Goal: Navigation & Orientation: Find specific page/section

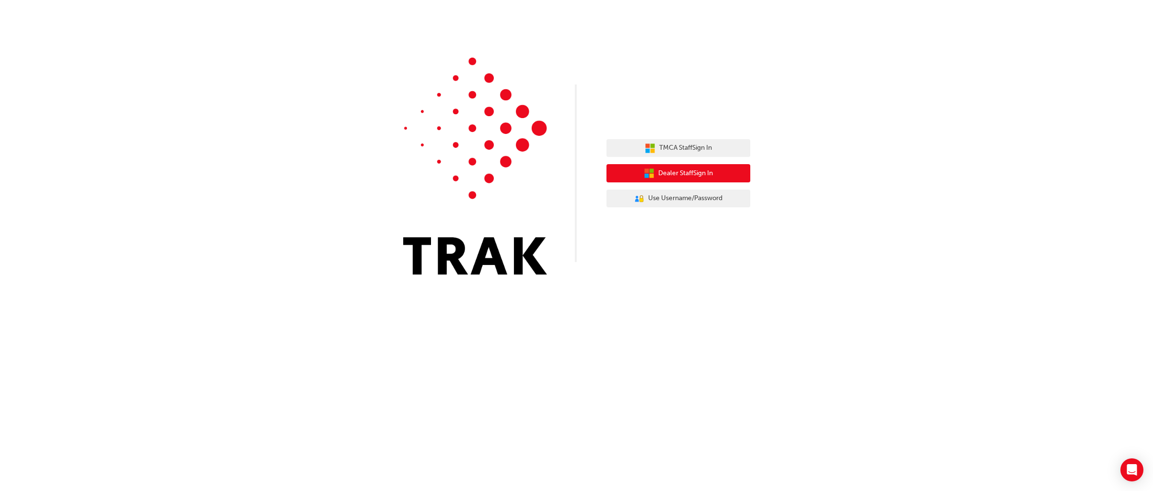
click at [664, 171] on span "Dealer Staff Sign In" at bounding box center [685, 173] width 55 height 11
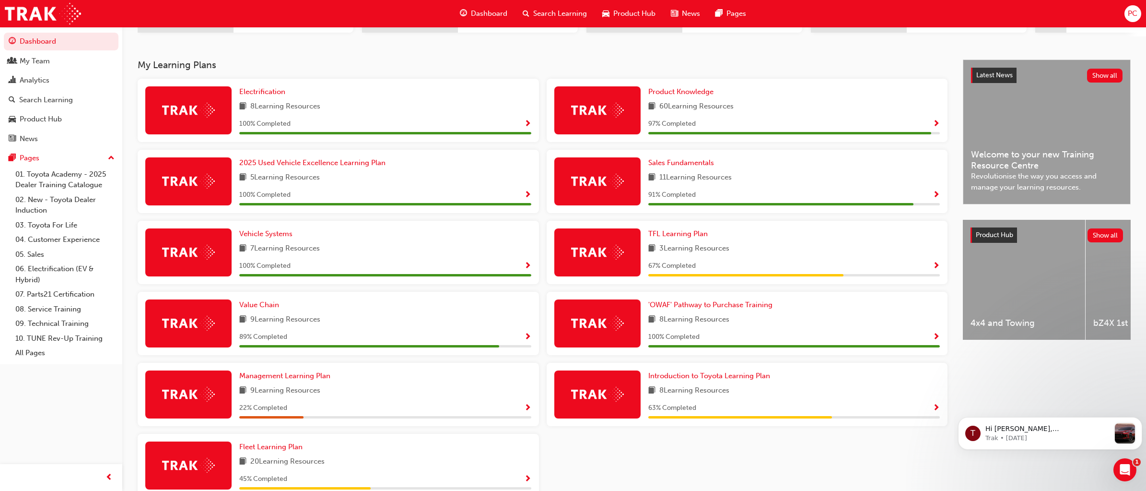
scroll to position [192, 0]
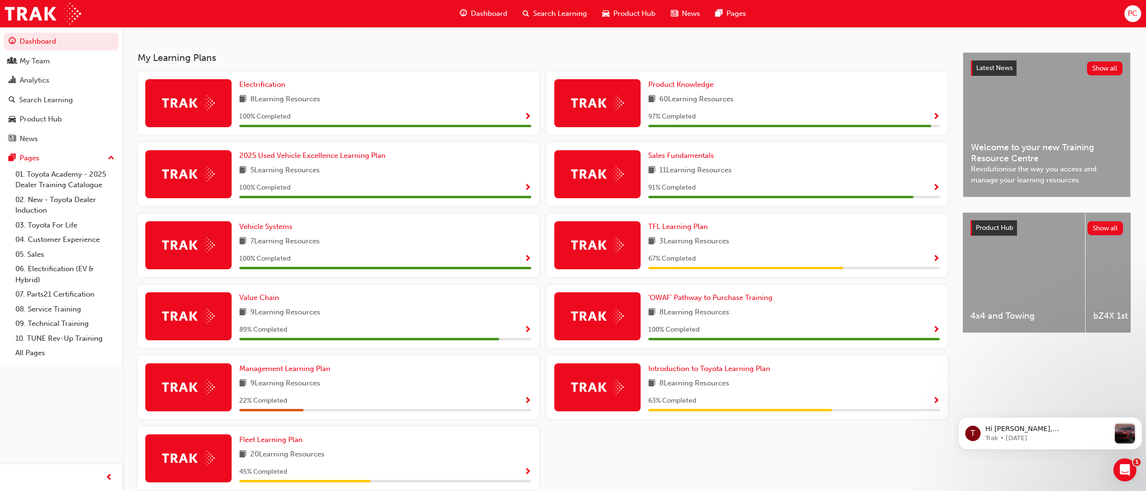
click at [11, 392] on div "Dashboard My Team Analytics Search Learning Product Hub News Pages Pages 01. To…" at bounding box center [61, 233] width 122 height 467
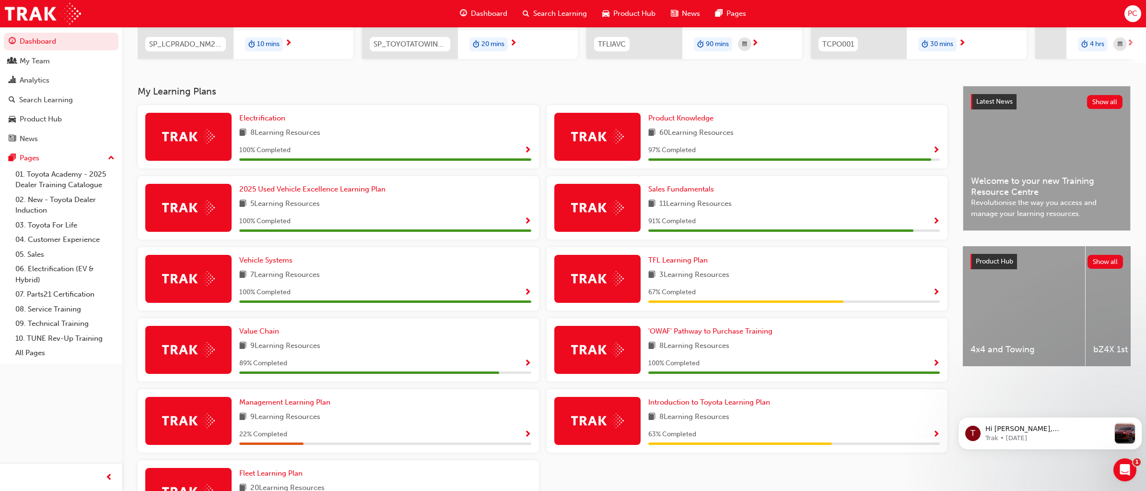
scroll to position [146, 0]
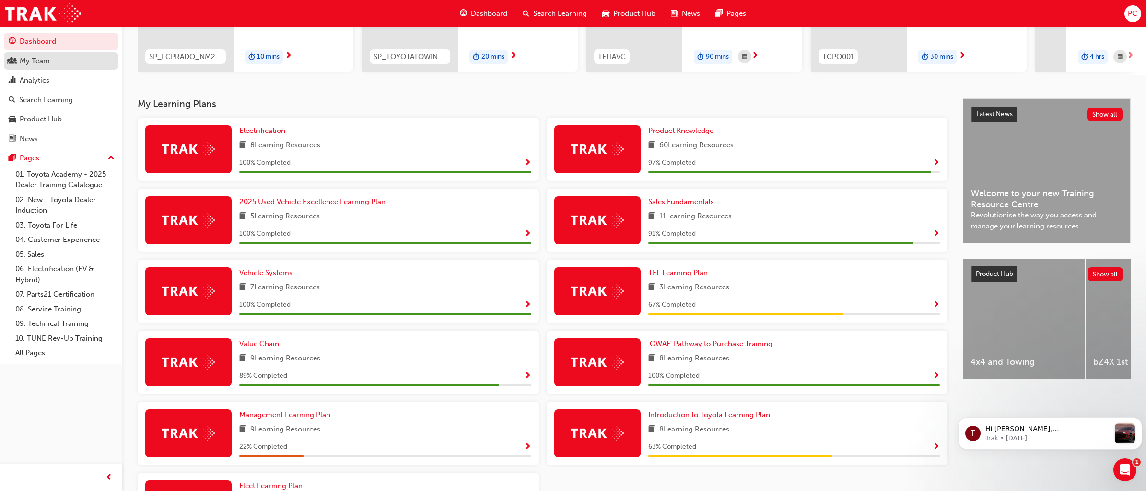
click at [31, 60] on div "My Team" at bounding box center [35, 61] width 30 height 11
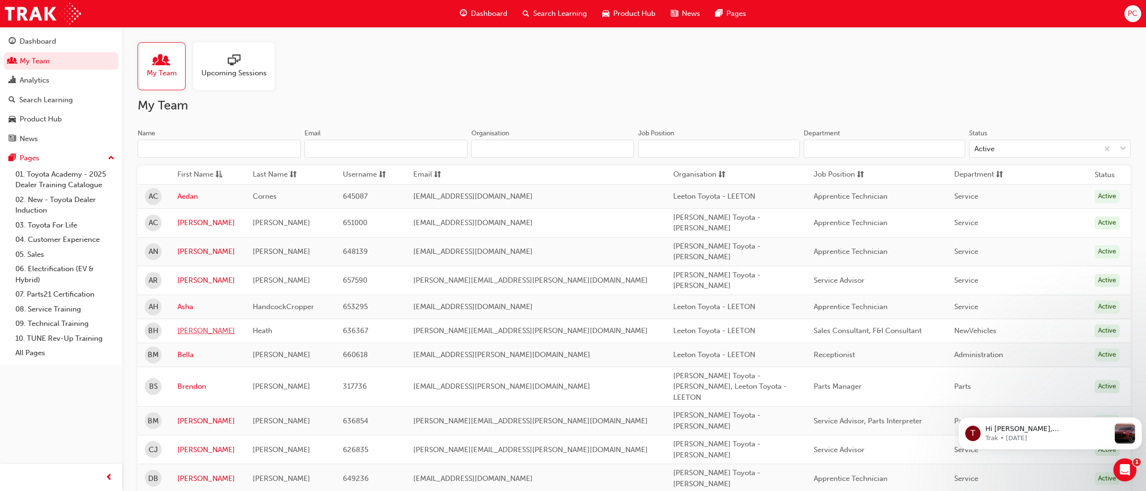
click at [190, 325] on link "Bailey" at bounding box center [207, 330] width 61 height 11
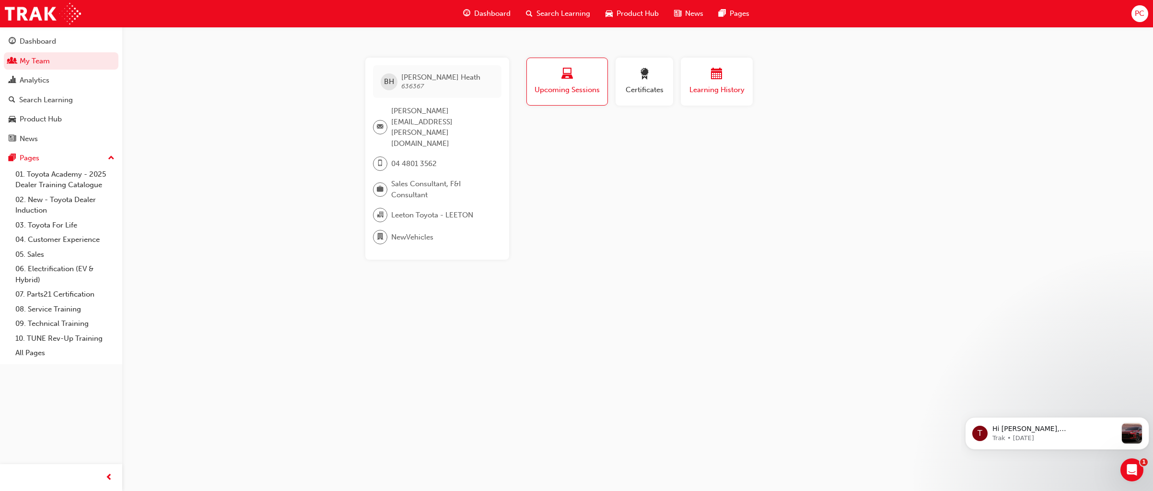
click at [717, 76] on span "calendar-icon" at bounding box center [717, 74] width 12 height 13
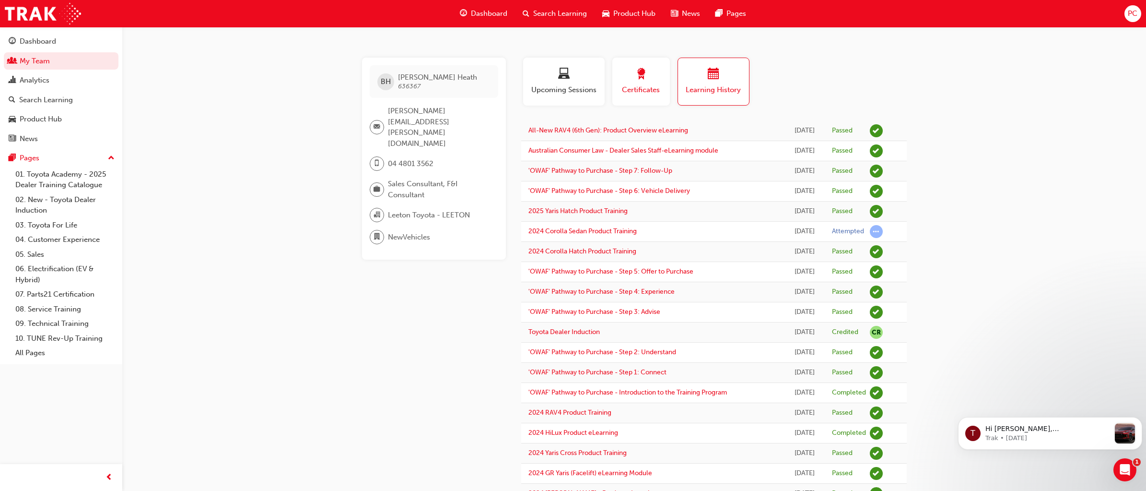
click at [641, 72] on span "award-icon" at bounding box center [641, 74] width 12 height 13
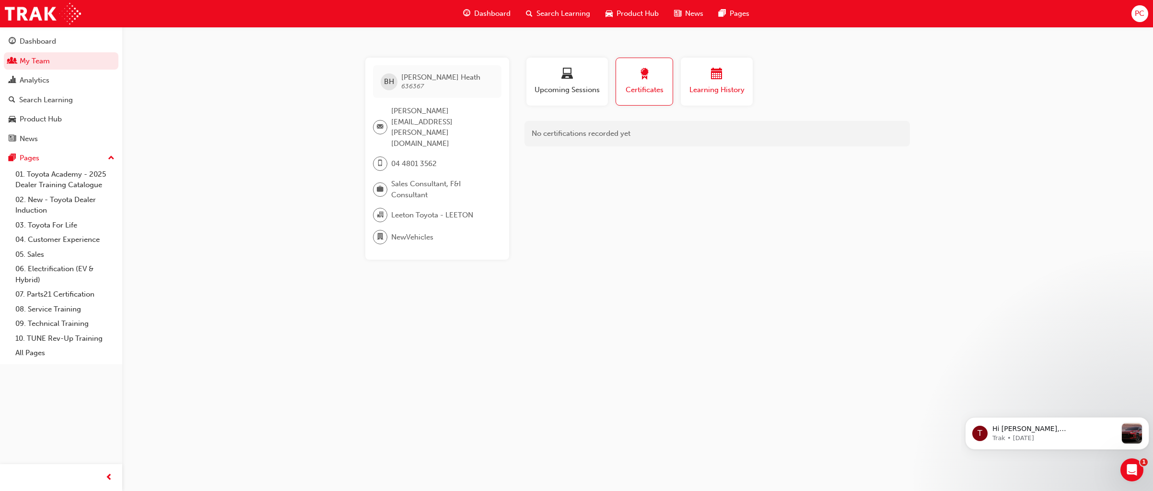
click at [707, 80] on div "button" at bounding box center [717, 75] width 58 height 15
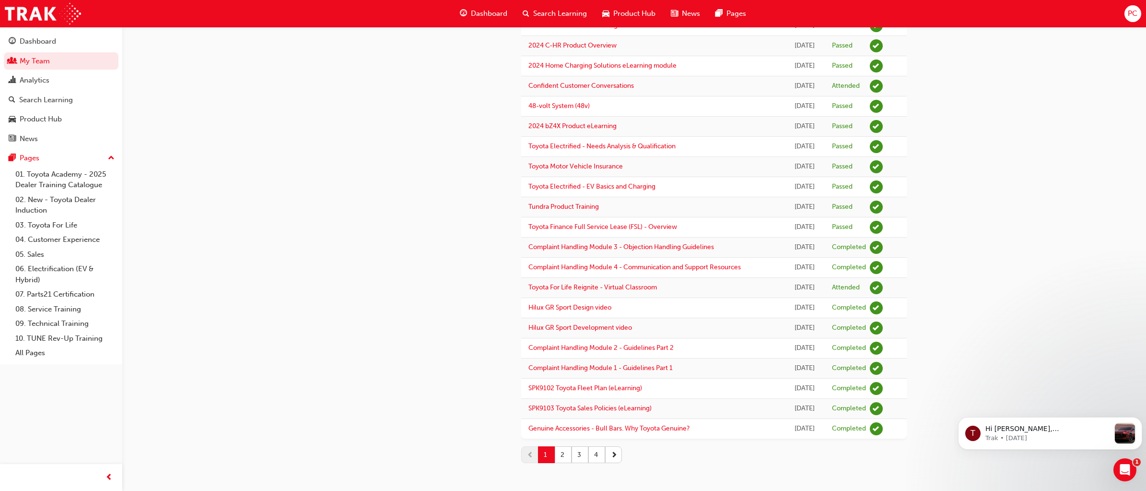
scroll to position [693, 0]
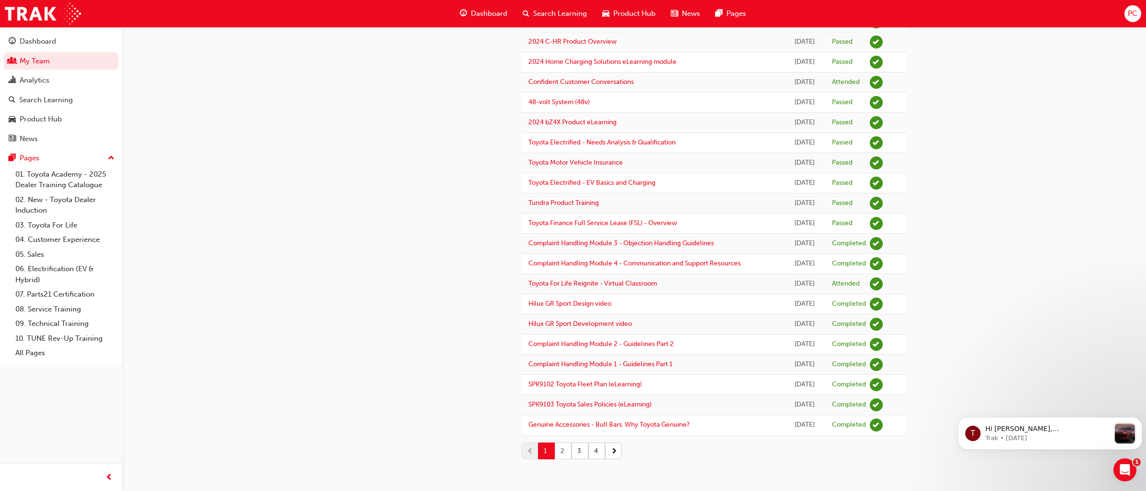
click at [561, 448] on button "2" at bounding box center [563, 450] width 17 height 17
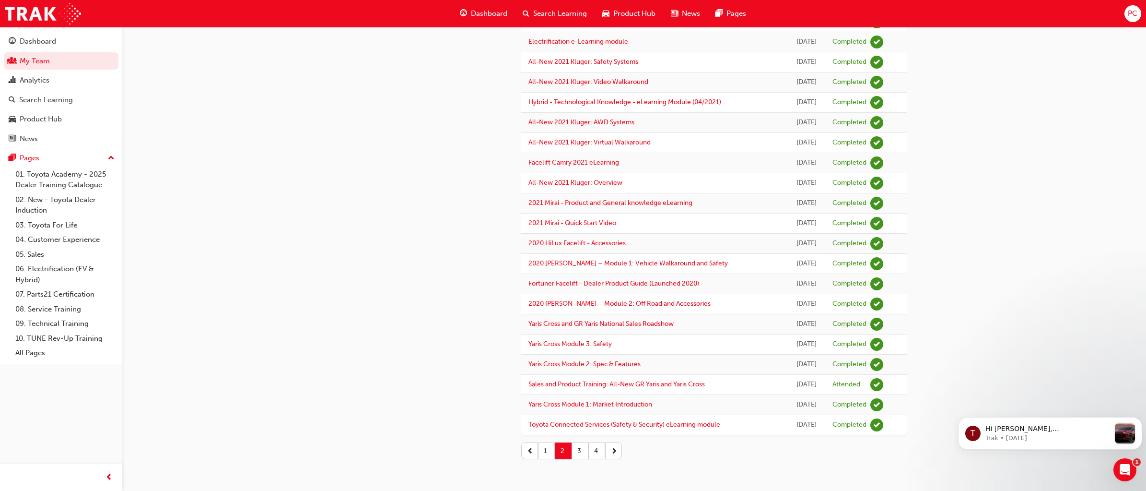
scroll to position [762, 0]
click at [28, 59] on link "My Team" at bounding box center [61, 61] width 115 height 18
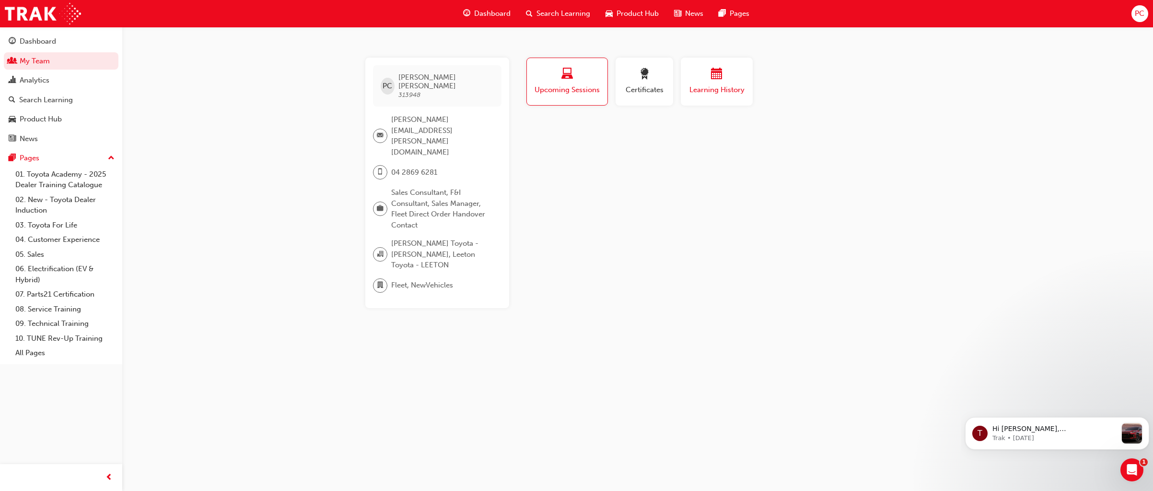
click at [717, 78] on span "calendar-icon" at bounding box center [717, 74] width 12 height 13
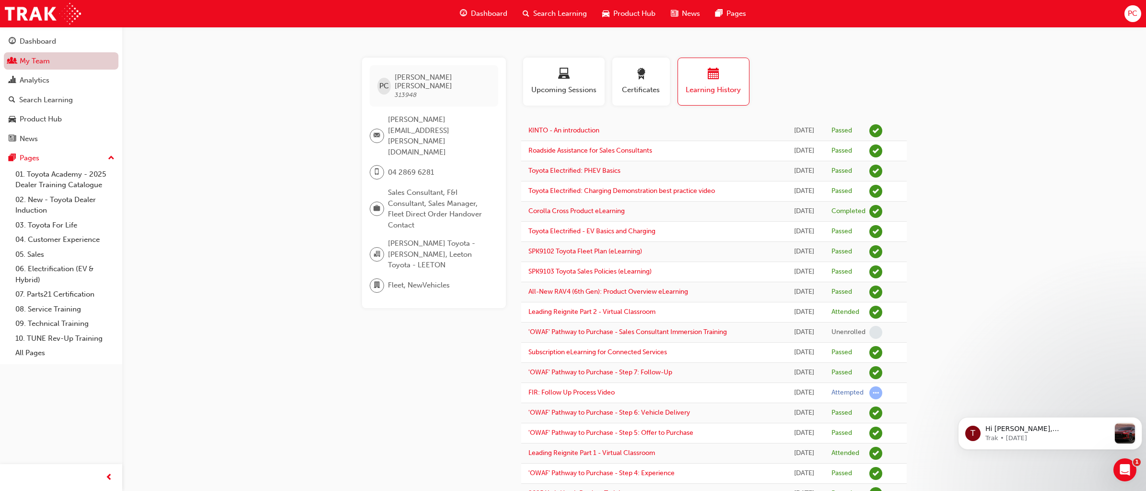
click at [38, 61] on link "My Team" at bounding box center [61, 61] width 115 height 18
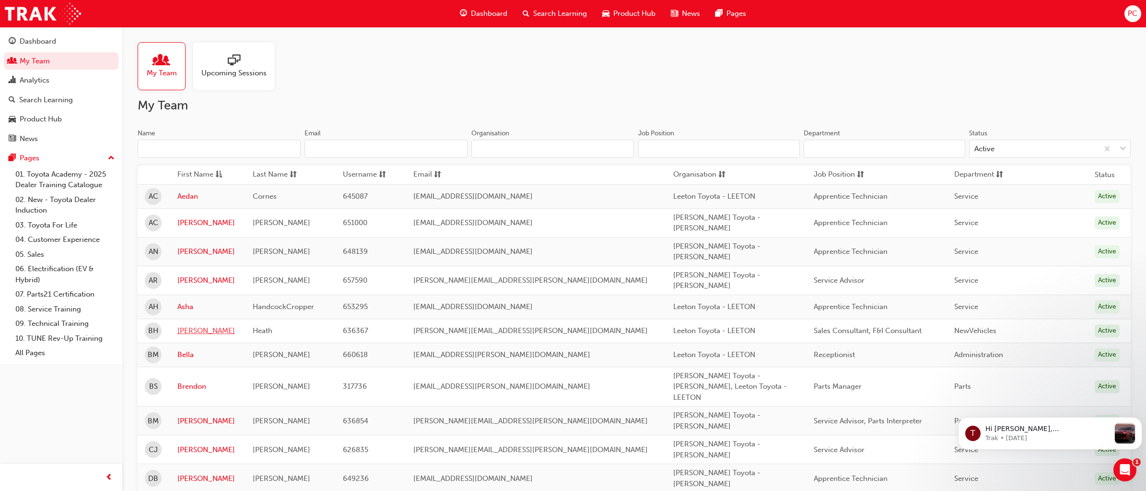
click at [192, 325] on link "Bailey" at bounding box center [207, 330] width 61 height 11
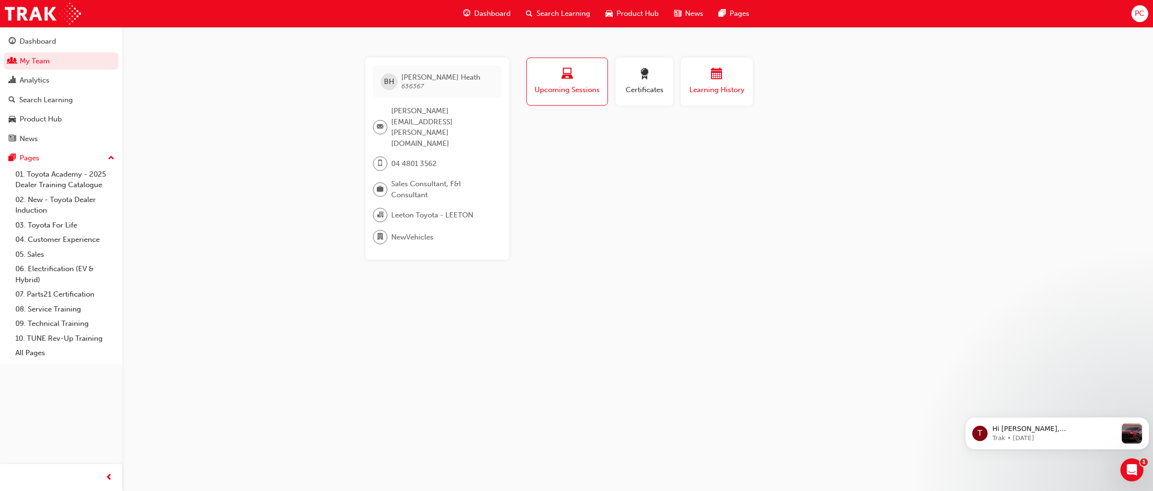
click at [723, 83] on div "Learning History" at bounding box center [717, 81] width 58 height 27
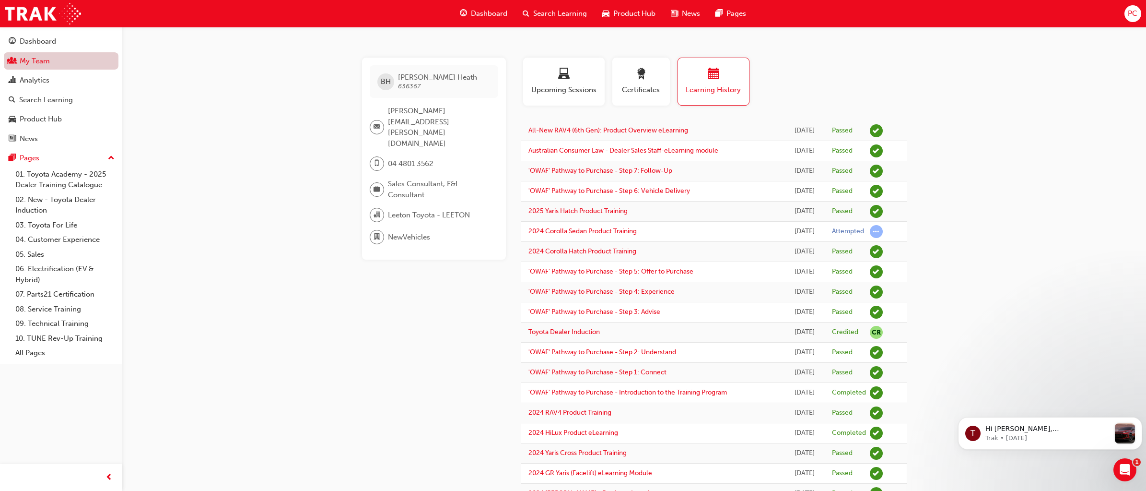
click at [35, 59] on link "My Team" at bounding box center [61, 61] width 115 height 18
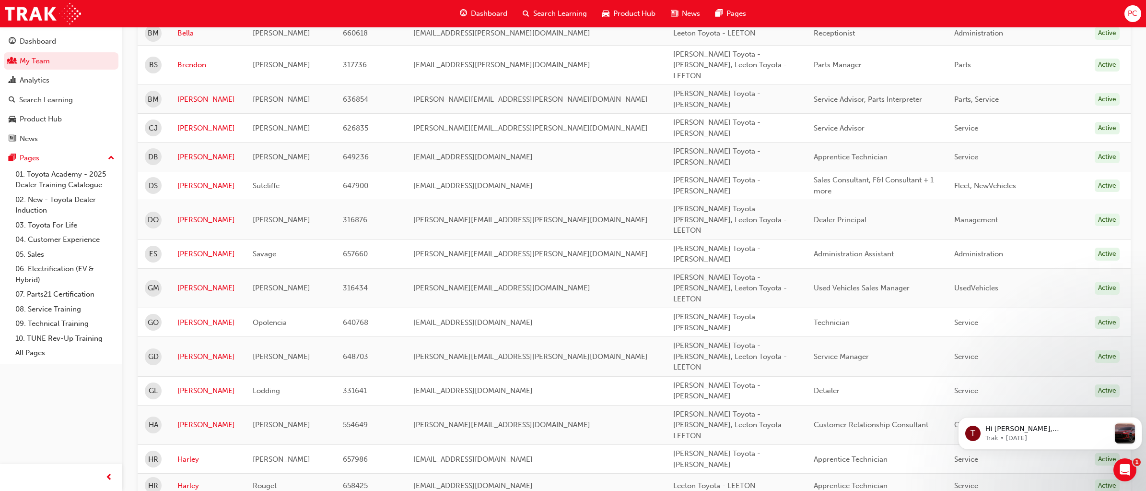
scroll to position [384, 0]
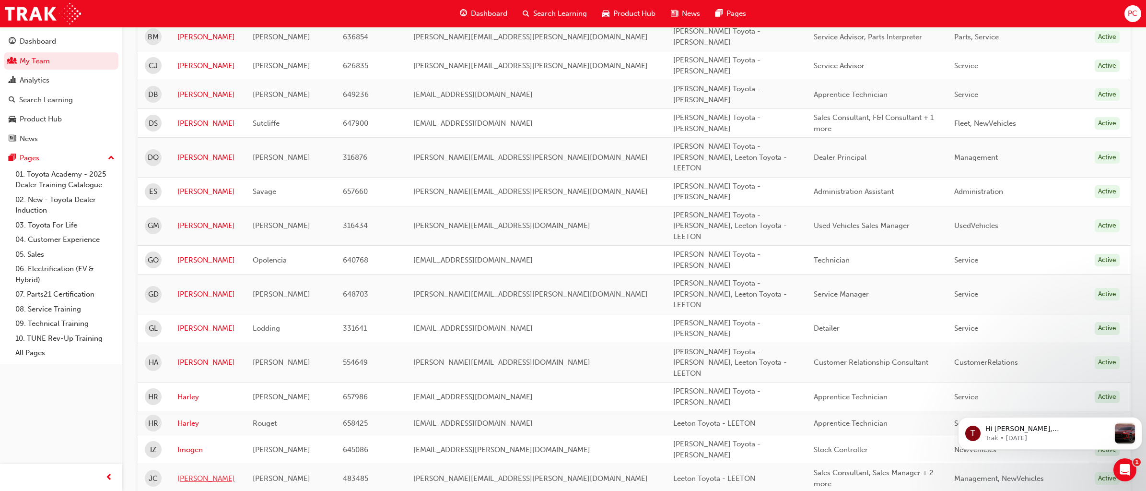
click at [193, 473] on link "Jason" at bounding box center [207, 478] width 61 height 11
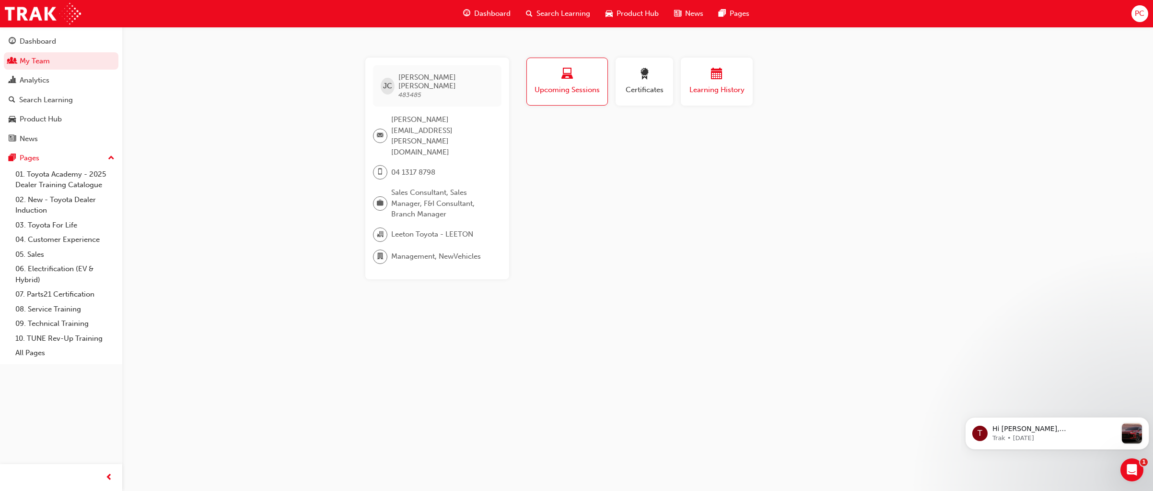
click at [719, 80] on span "calendar-icon" at bounding box center [717, 74] width 12 height 13
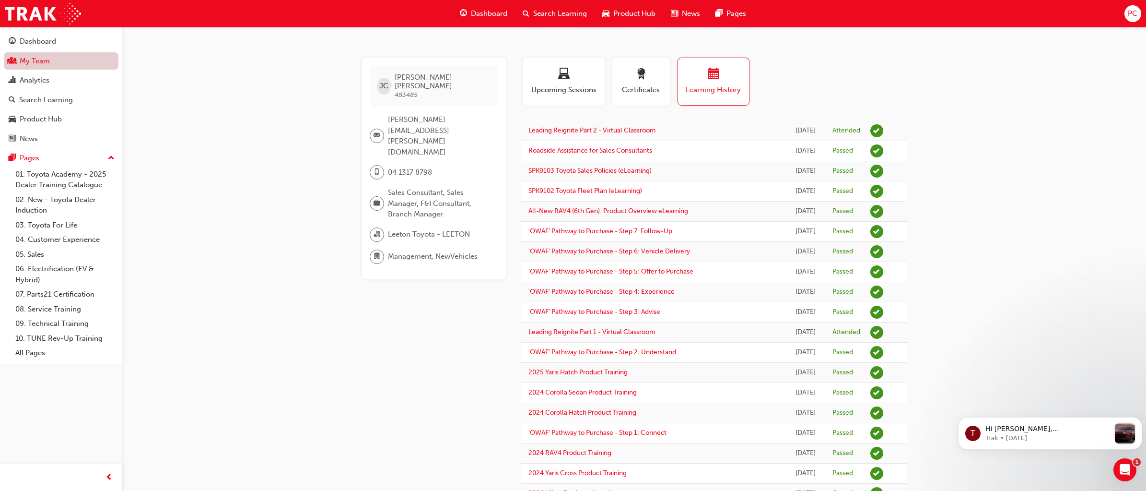
click at [36, 61] on link "My Team" at bounding box center [61, 61] width 115 height 18
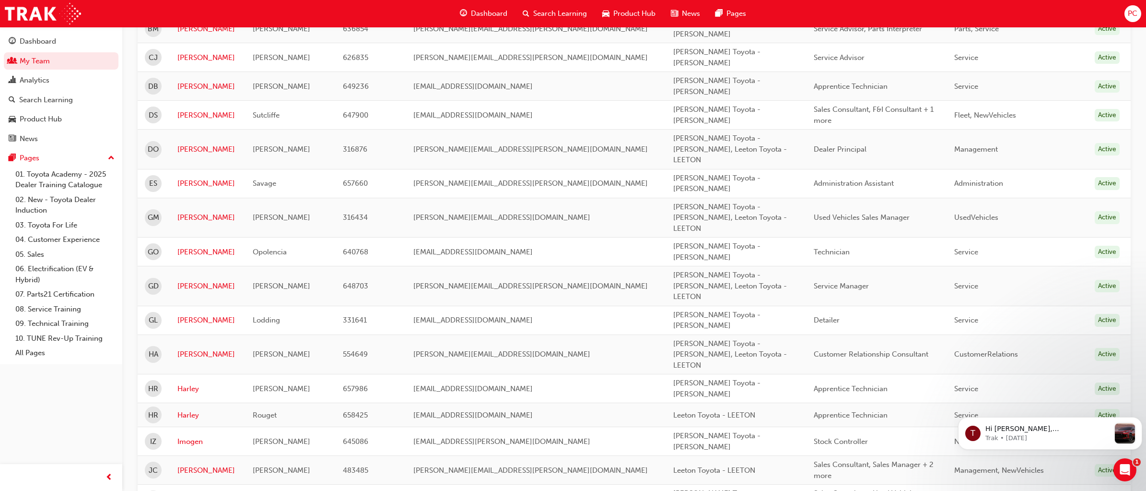
scroll to position [432, 0]
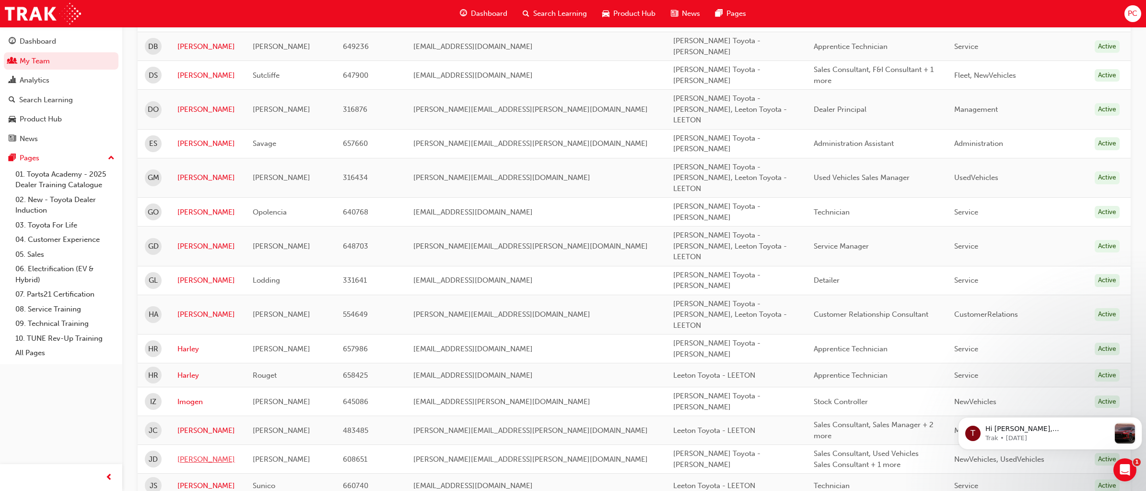
click at [193, 454] on link "Jason" at bounding box center [207, 459] width 61 height 11
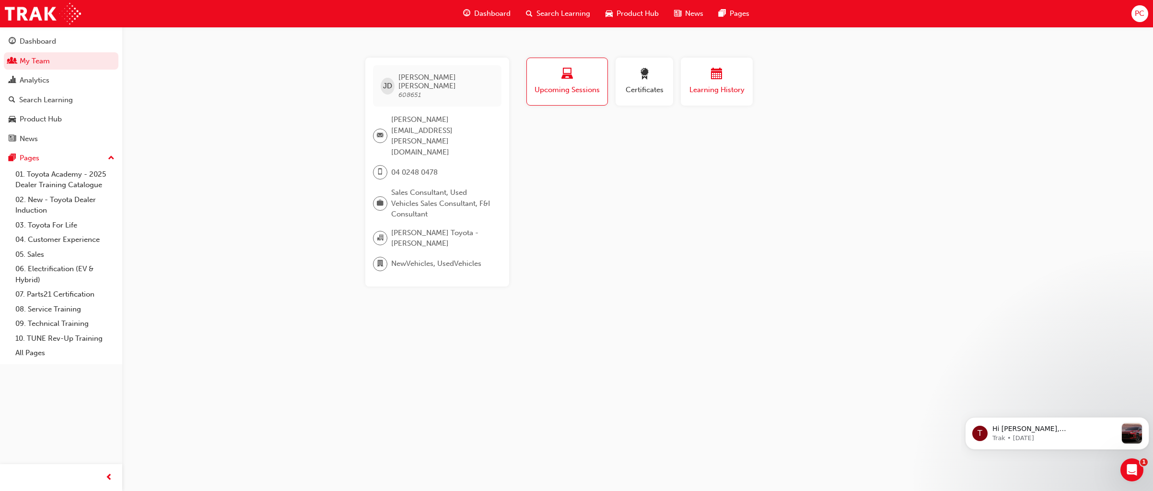
click at [719, 83] on div "Learning History" at bounding box center [717, 81] width 58 height 27
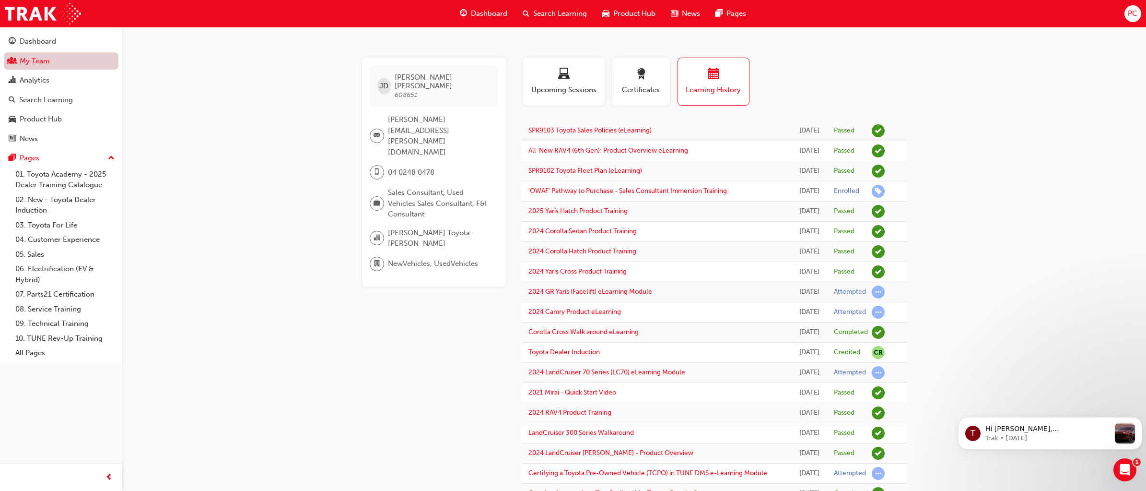
click at [29, 59] on link "My Team" at bounding box center [61, 61] width 115 height 18
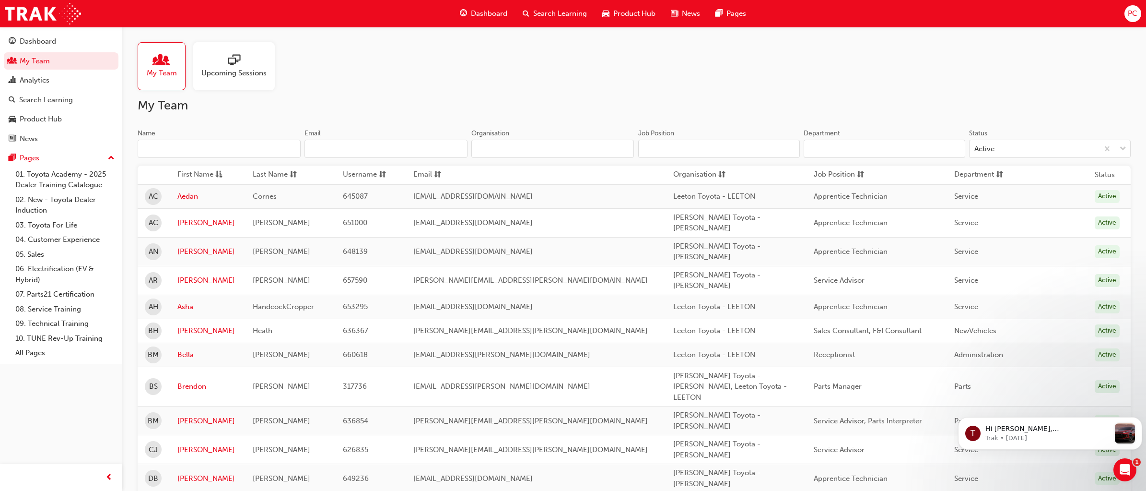
scroll to position [144, 0]
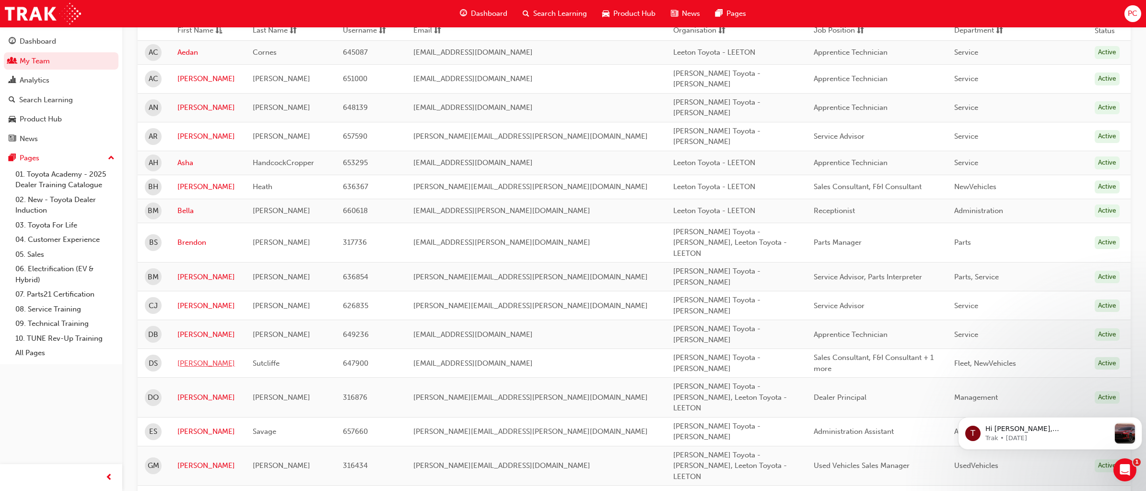
click at [186, 358] on link "Dane" at bounding box center [207, 363] width 61 height 11
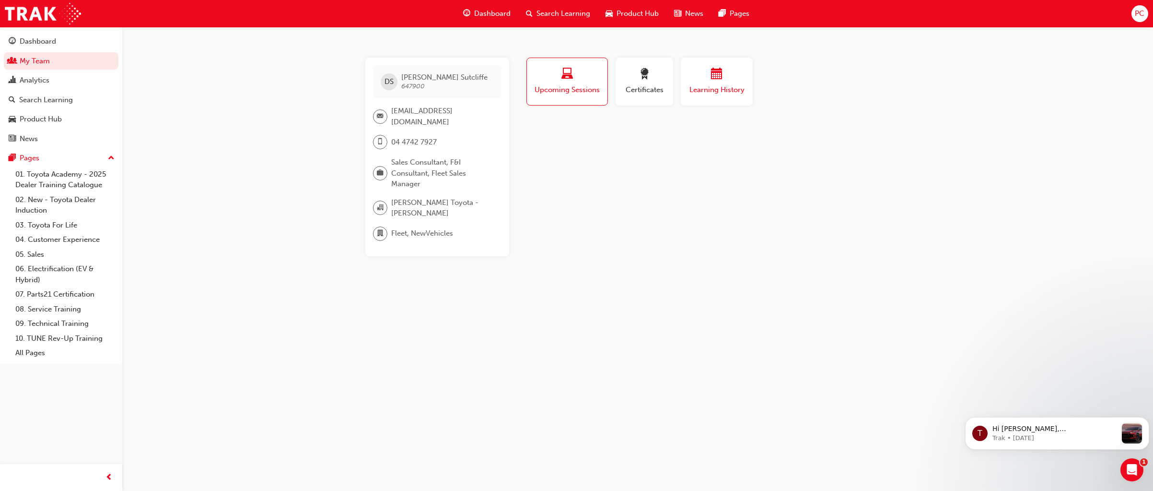
click at [718, 78] on span "calendar-icon" at bounding box center [717, 74] width 12 height 13
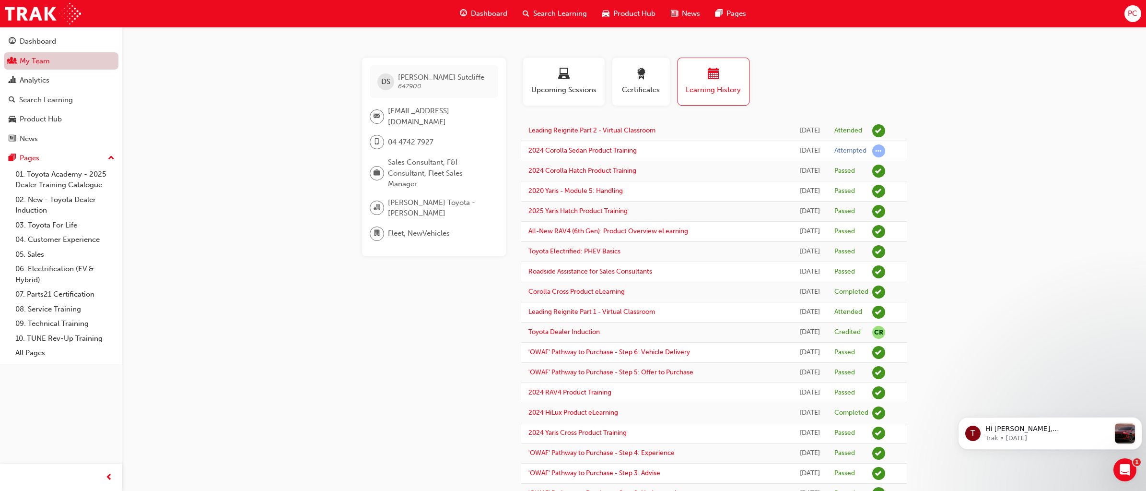
click at [33, 58] on link "My Team" at bounding box center [61, 61] width 115 height 18
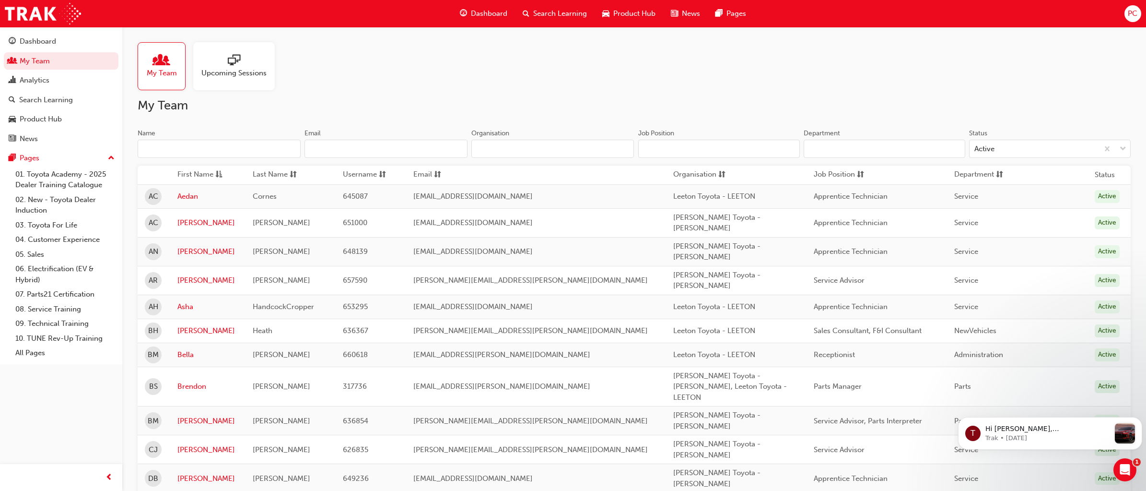
click at [1131, 12] on span "PC" at bounding box center [1133, 13] width 10 height 11
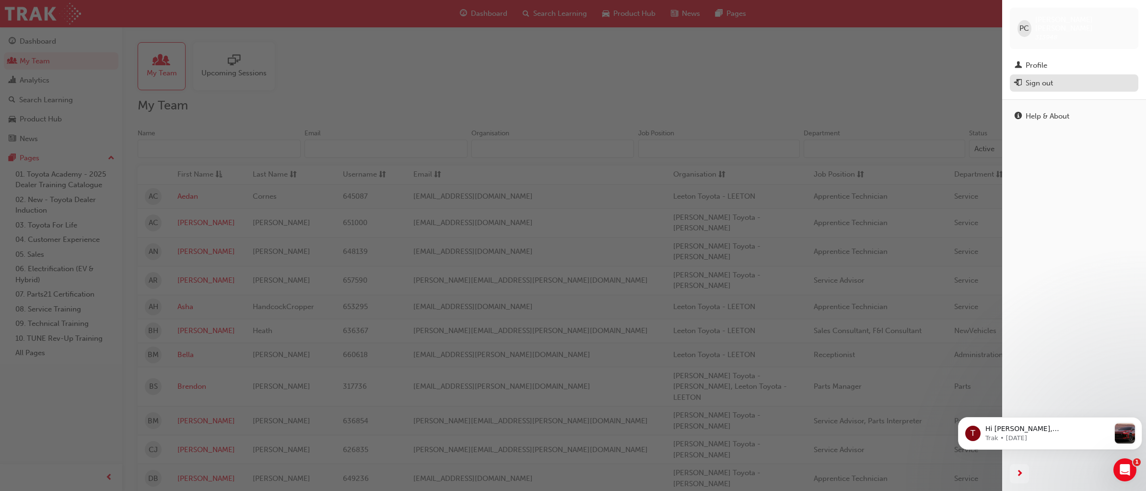
click at [1028, 78] on div "Sign out" at bounding box center [1039, 83] width 27 height 11
